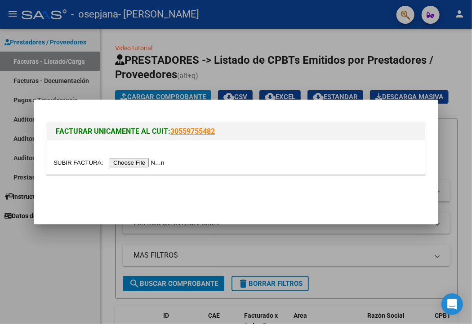
click at [125, 160] on input "file" at bounding box center [110, 162] width 114 height 9
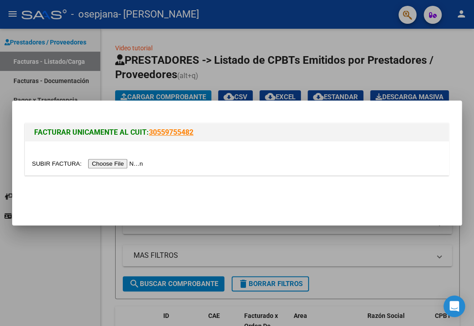
click at [219, 71] on div at bounding box center [237, 163] width 474 height 326
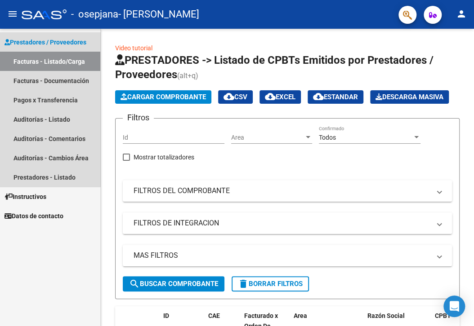
click at [48, 44] on span "Prestadores / Proveedores" at bounding box center [45, 42] width 82 height 10
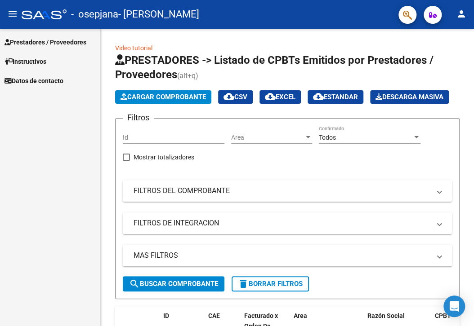
click at [50, 44] on span "Prestadores / Proveedores" at bounding box center [45, 42] width 82 height 10
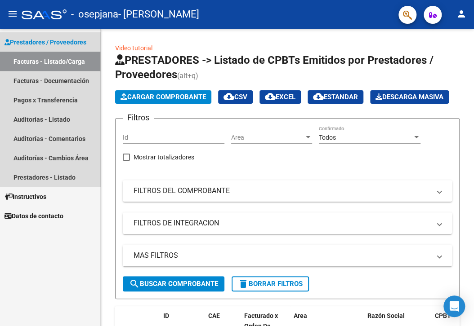
click at [58, 66] on link "Facturas - Listado/Carga" at bounding box center [50, 61] width 100 height 19
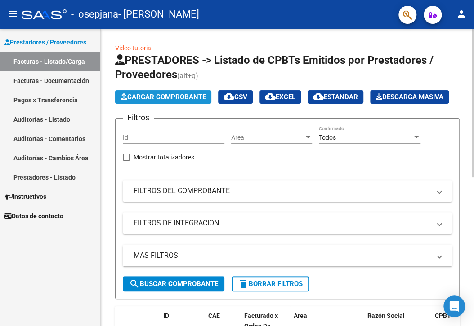
click at [164, 98] on span "Cargar Comprobante" at bounding box center [162, 97] width 85 height 8
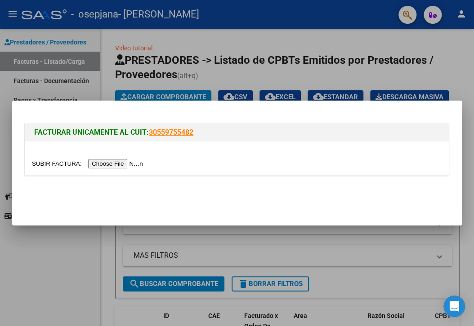
click at [105, 163] on input "file" at bounding box center [89, 163] width 114 height 9
click at [120, 165] on input "file" at bounding box center [89, 163] width 114 height 9
click at [103, 164] on input "file" at bounding box center [89, 163] width 114 height 9
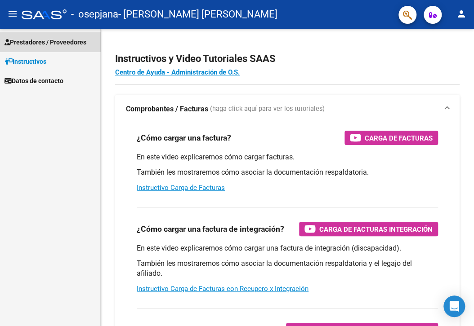
click at [63, 39] on span "Prestadores / Proveedores" at bounding box center [45, 42] width 82 height 10
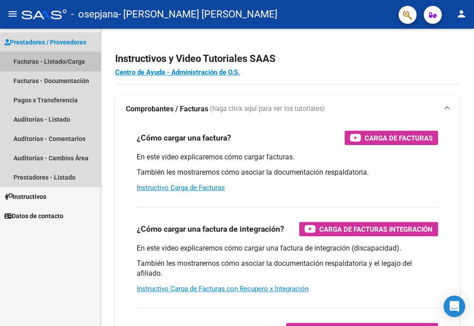
click at [60, 65] on link "Facturas - Listado/Carga" at bounding box center [50, 61] width 100 height 19
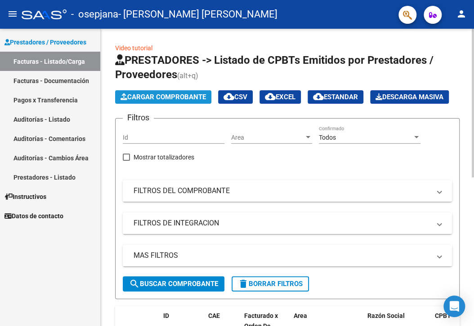
click at [185, 97] on span "Cargar Comprobante" at bounding box center [162, 97] width 85 height 8
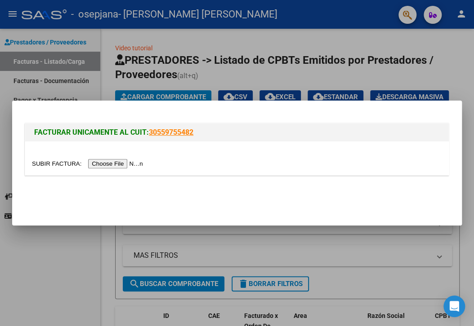
click at [127, 162] on input "file" at bounding box center [89, 163] width 114 height 9
